Goal: Information Seeking & Learning: Learn about a topic

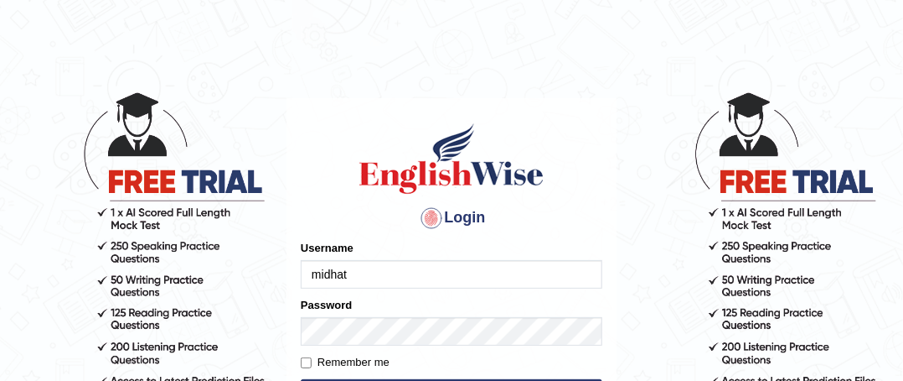
type input "midhat"
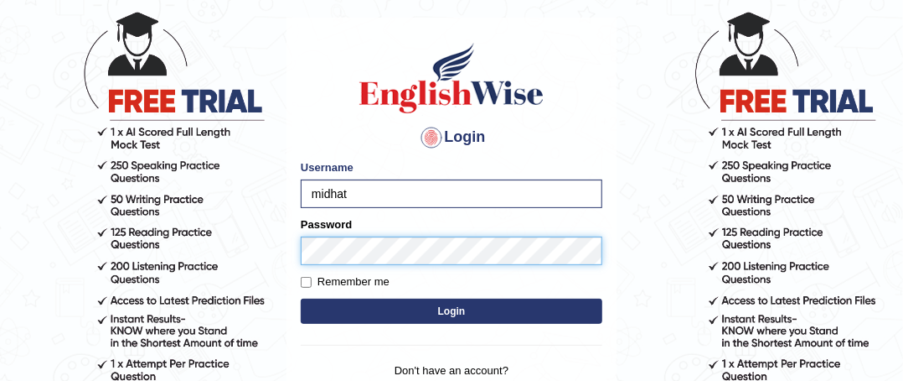
scroll to position [85, 0]
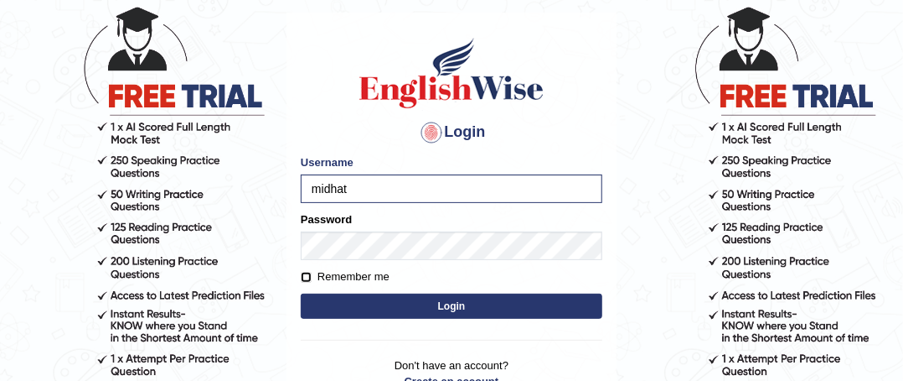
click at [309, 276] on input "Remember me" at bounding box center [306, 277] width 11 height 11
checkbox input "true"
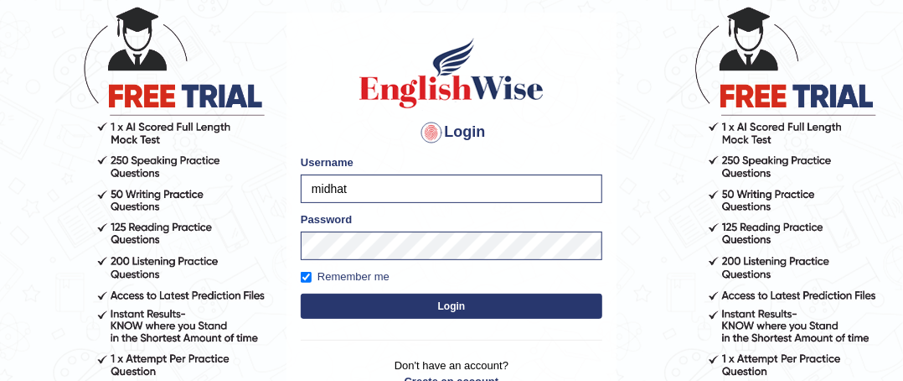
click at [366, 306] on button "Login" at bounding box center [452, 305] width 302 height 25
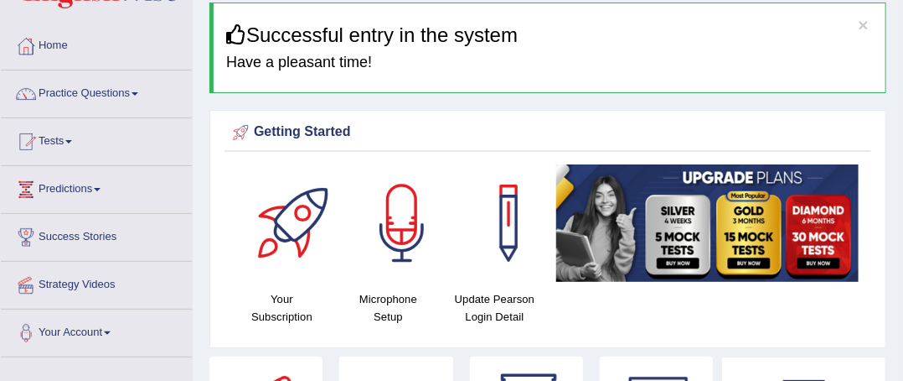
scroll to position [60, 0]
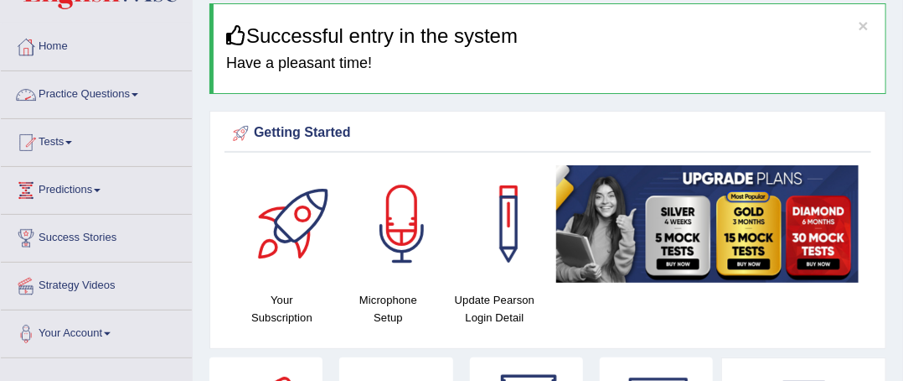
click at [89, 98] on link "Practice Questions" at bounding box center [96, 92] width 191 height 42
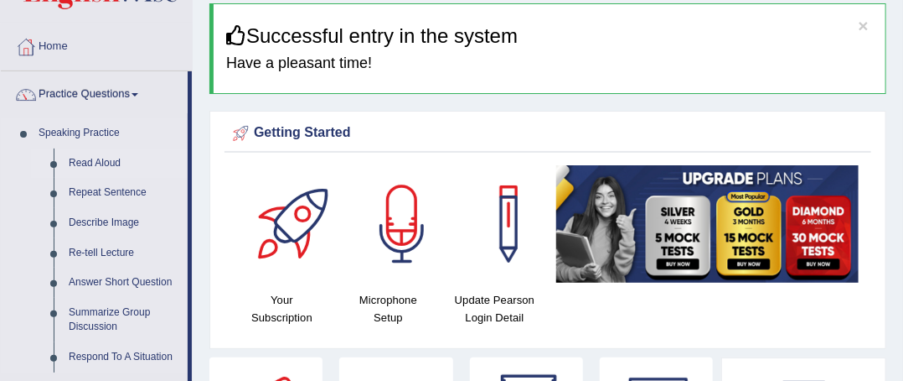
click at [101, 166] on link "Read Aloud" at bounding box center [124, 163] width 127 height 30
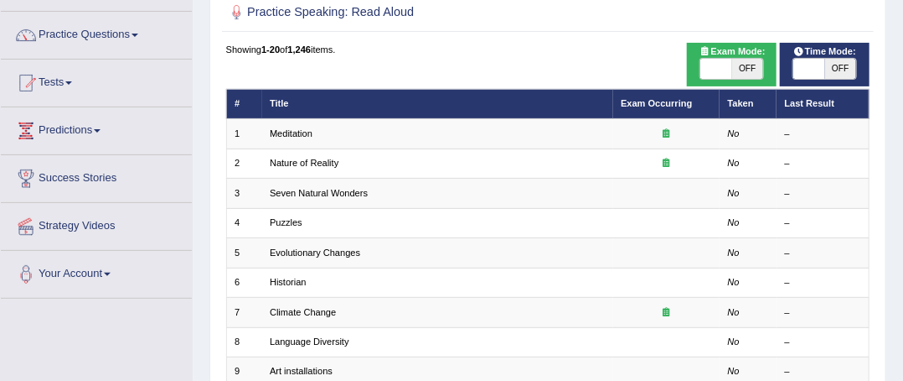
scroll to position [148, 0]
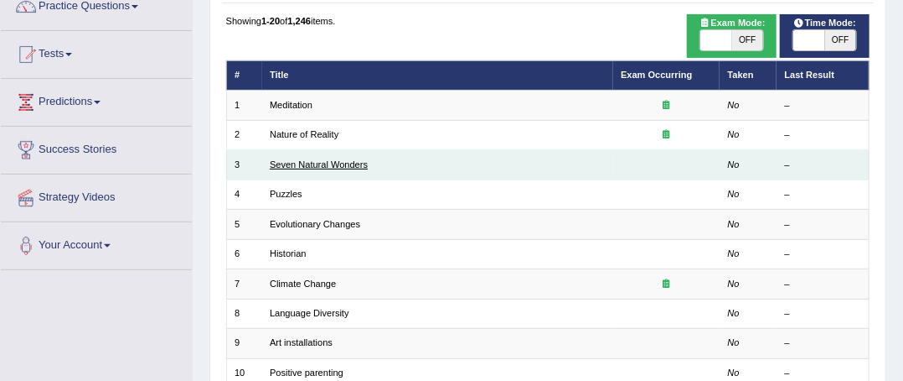
click at [301, 167] on link "Seven Natural Wonders" at bounding box center [319, 164] width 98 height 10
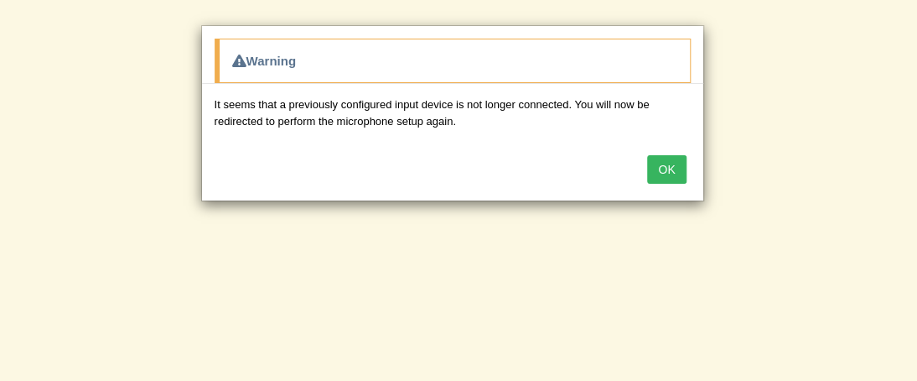
click at [662, 170] on button "OK" at bounding box center [666, 169] width 39 height 28
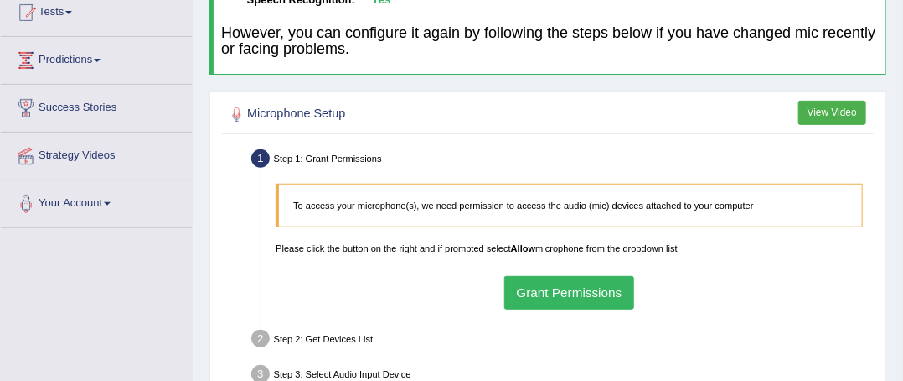
scroll to position [197, 0]
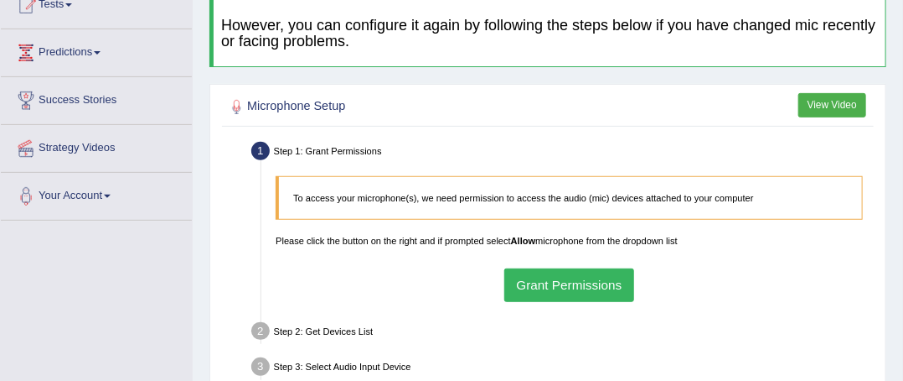
click at [578, 281] on button "Grant Permissions" at bounding box center [570, 284] width 130 height 33
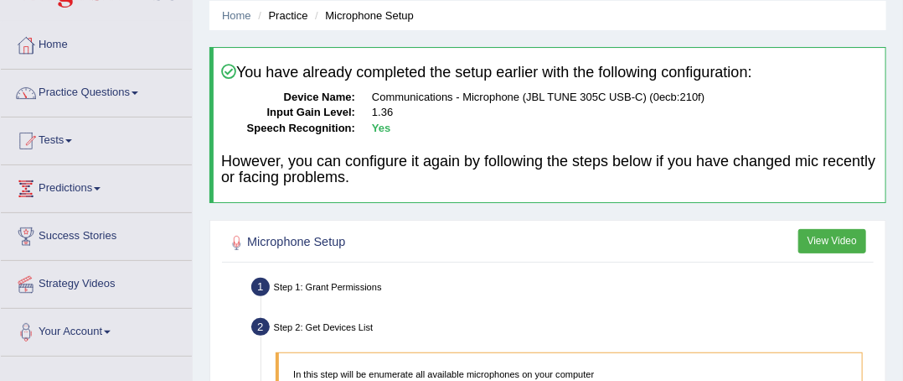
scroll to position [60, 0]
click at [80, 85] on link "Practice Questions" at bounding box center [96, 91] width 191 height 42
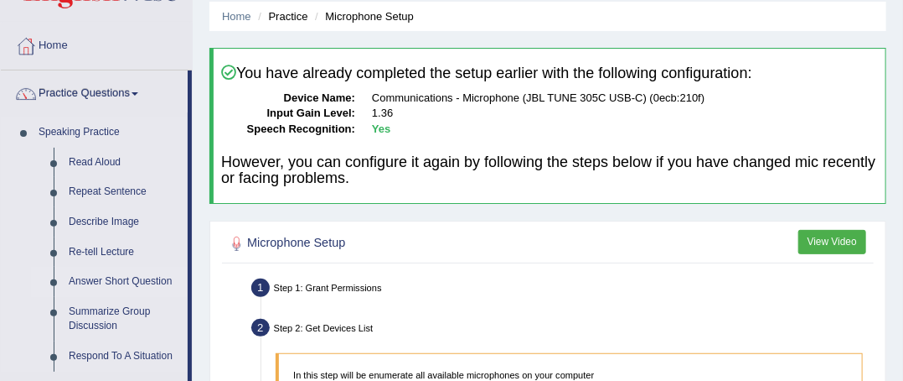
click at [102, 276] on link "Answer Short Question" at bounding box center [124, 282] width 127 height 30
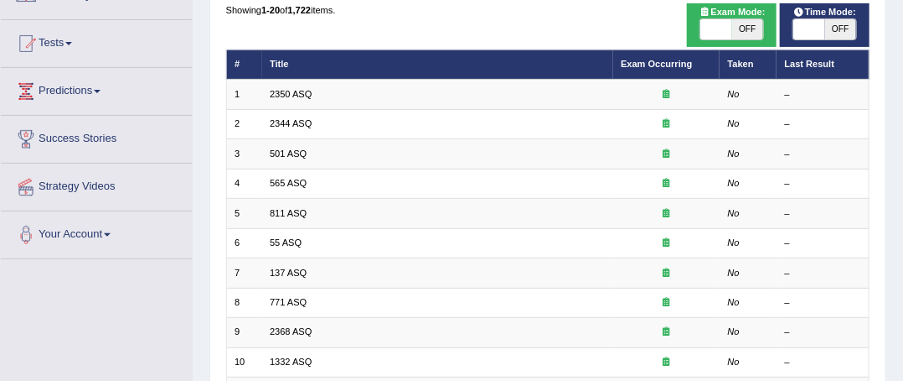
scroll to position [181, 0]
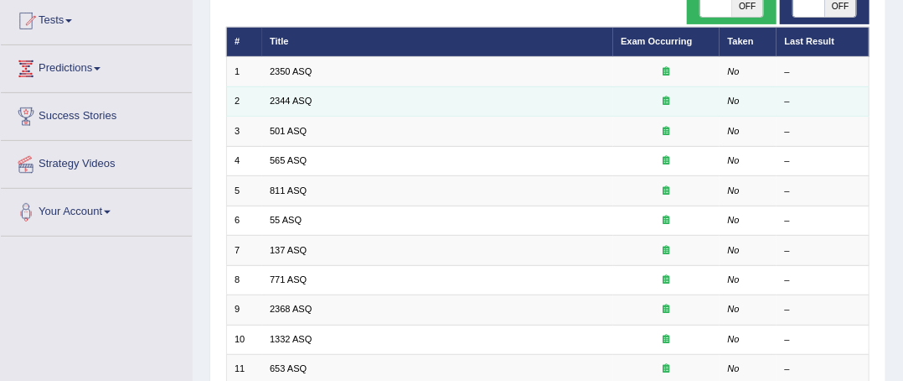
click at [512, 87] on td "2344 ASQ" at bounding box center [437, 100] width 351 height 29
click at [576, 93] on td "2344 ASQ" at bounding box center [437, 100] width 351 height 29
click at [571, 100] on td "2344 ASQ" at bounding box center [437, 100] width 351 height 29
click at [298, 103] on link "2344 ASQ" at bounding box center [291, 101] width 42 height 10
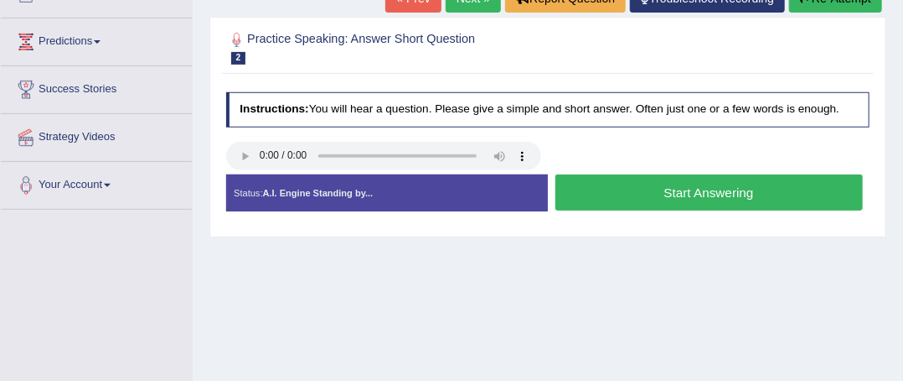
scroll to position [209, 0]
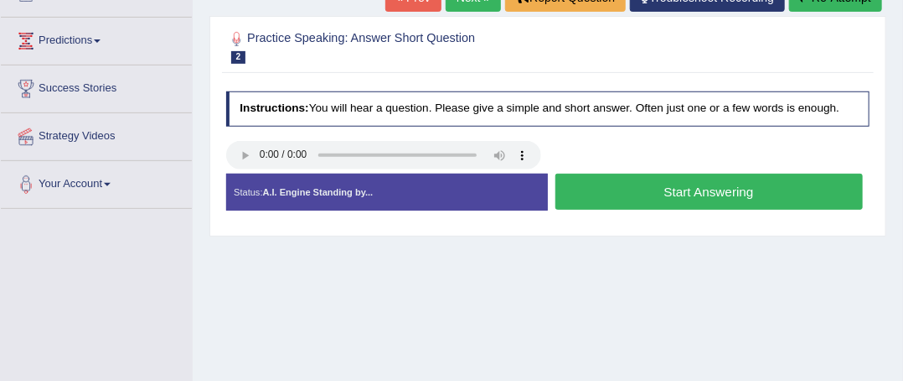
click at [656, 197] on button "Start Answering" at bounding box center [710, 191] width 308 height 36
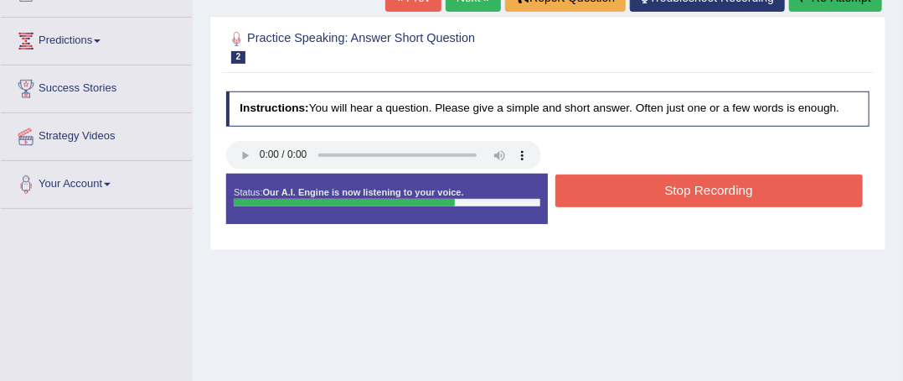
click at [751, 192] on button "Stop Recording" at bounding box center [710, 190] width 308 height 33
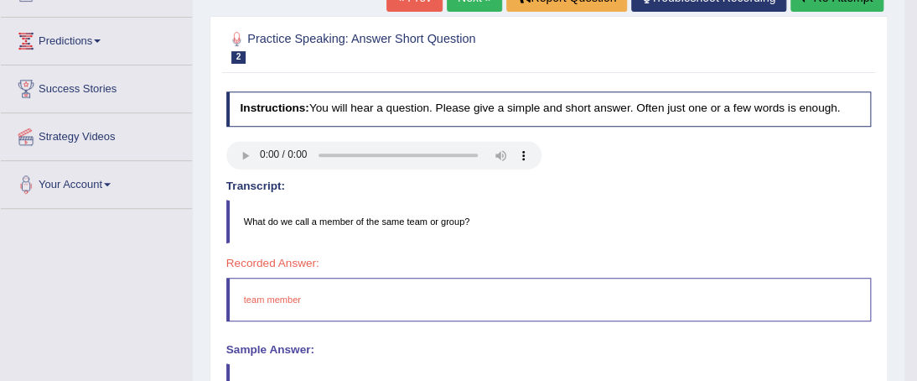
click at [696, 100] on h4 "Instructions: You will hear a question. Please give a simple and short answer. …" at bounding box center [548, 108] width 645 height 35
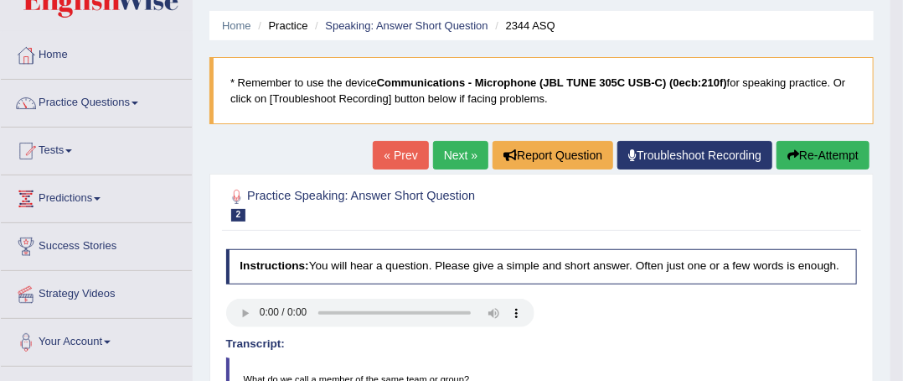
scroll to position [0, 0]
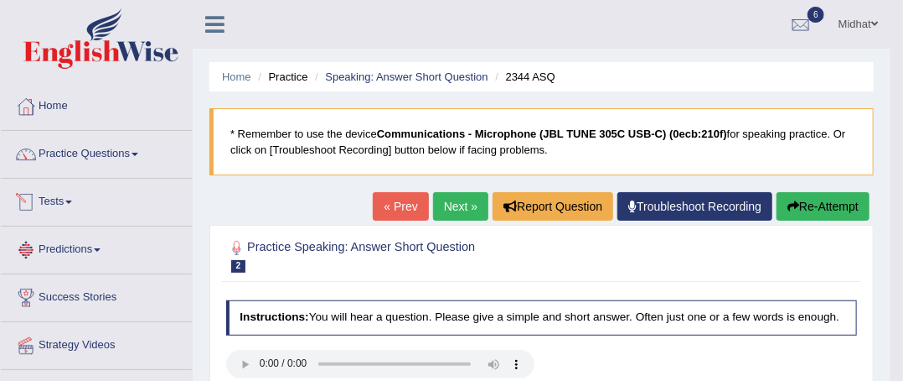
click at [56, 201] on link "Tests" at bounding box center [96, 200] width 191 height 42
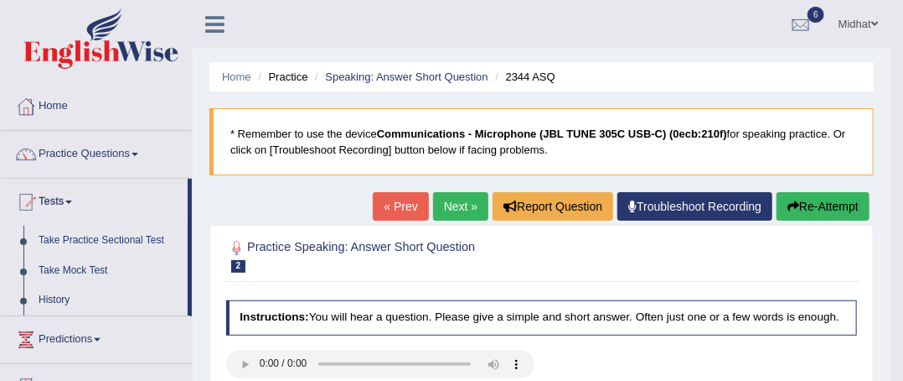
click at [75, 244] on link "Take Practice Sectional Test" at bounding box center [109, 240] width 157 height 30
